Goal: Task Accomplishment & Management: Use online tool/utility

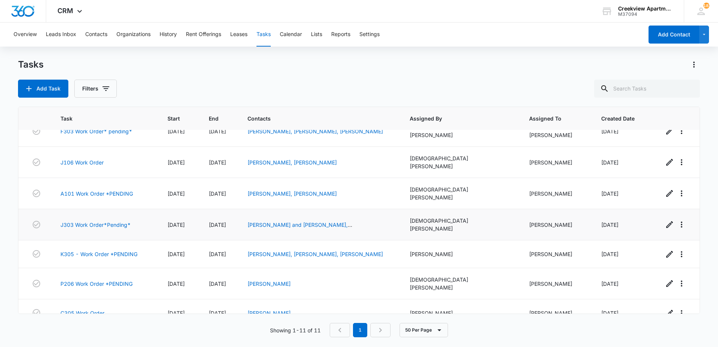
scroll to position [129, 0]
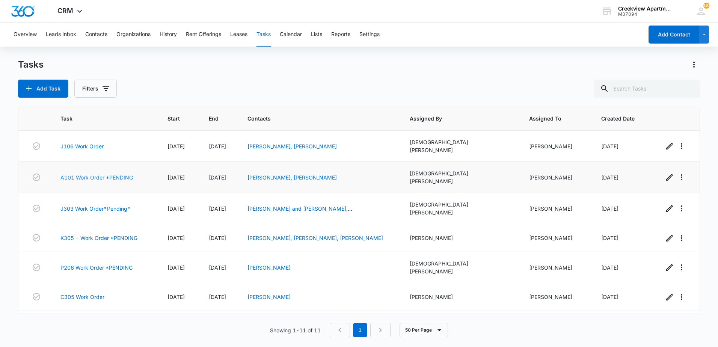
click at [92, 174] on link "A101 Work Order *PENDING" at bounding box center [96, 178] width 73 height 8
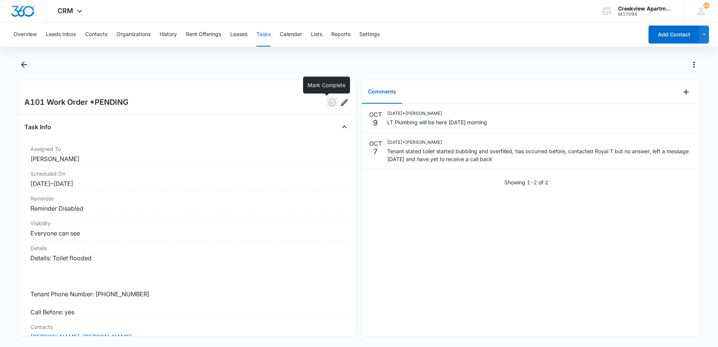
click at [329, 106] on icon "button" at bounding box center [333, 103] width 8 height 8
click at [22, 69] on icon "Back" at bounding box center [24, 64] width 9 height 9
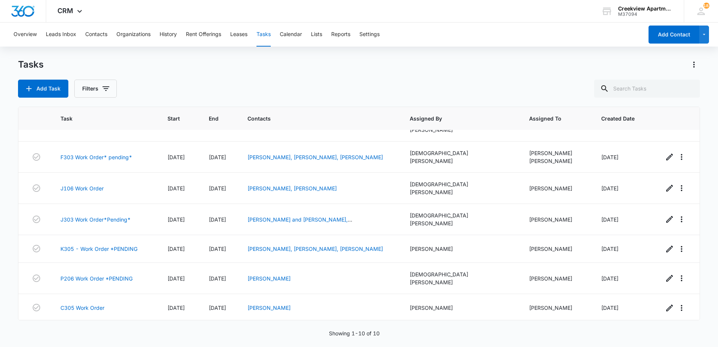
scroll to position [95, 0]
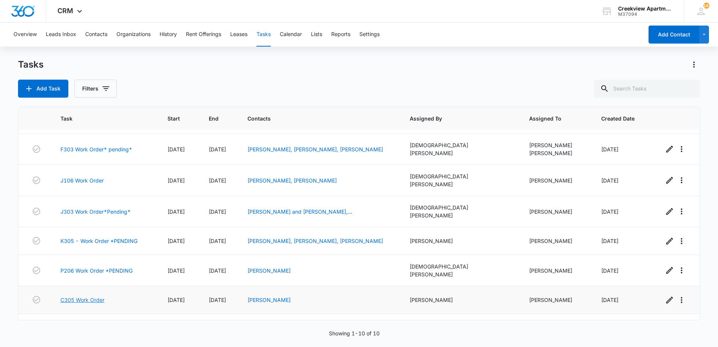
click at [83, 296] on link "C305 Work Order" at bounding box center [82, 300] width 44 height 8
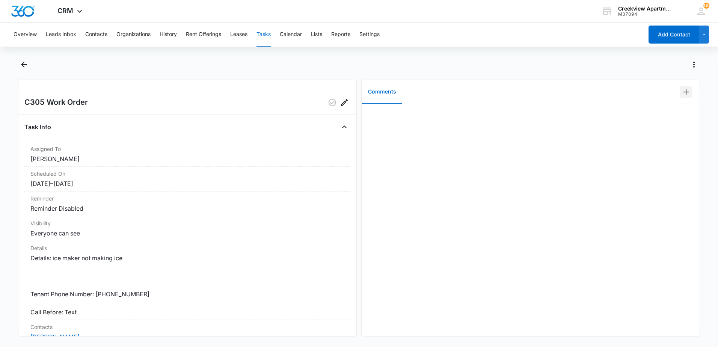
click at [682, 91] on icon "Add Comment" at bounding box center [686, 92] width 9 height 9
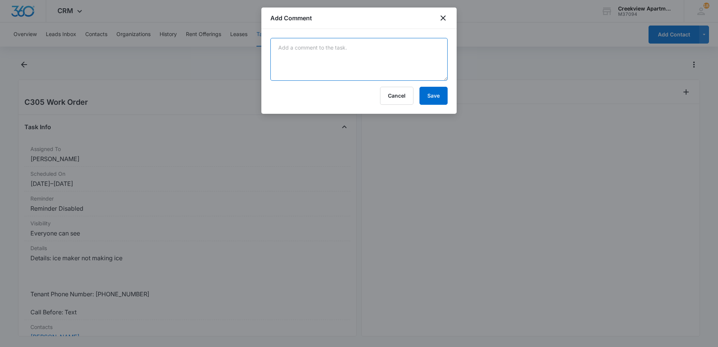
click at [338, 64] on textarea at bounding box center [358, 59] width 177 height 43
click at [409, 48] on textarea "checked ice maker and ran cycle, will follow up monday" at bounding box center [358, 59] width 177 height 43
type textarea "checked ice maker and ran cycle, will follow up Monday"
click at [422, 89] on button "Save" at bounding box center [434, 96] width 28 height 18
